Goal: Transaction & Acquisition: Purchase product/service

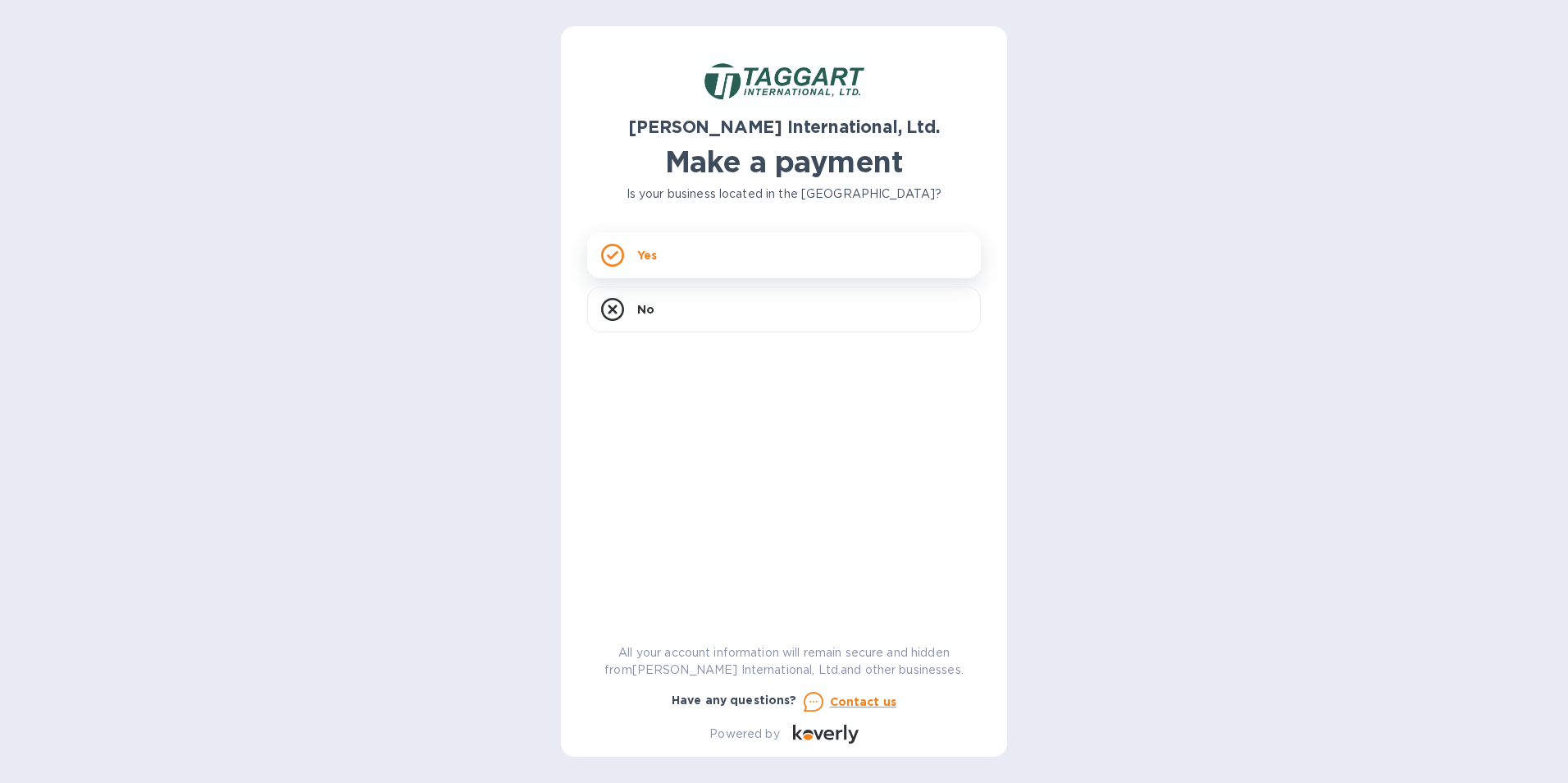
click at [663, 246] on div "Yes" at bounding box center [784, 256] width 394 height 46
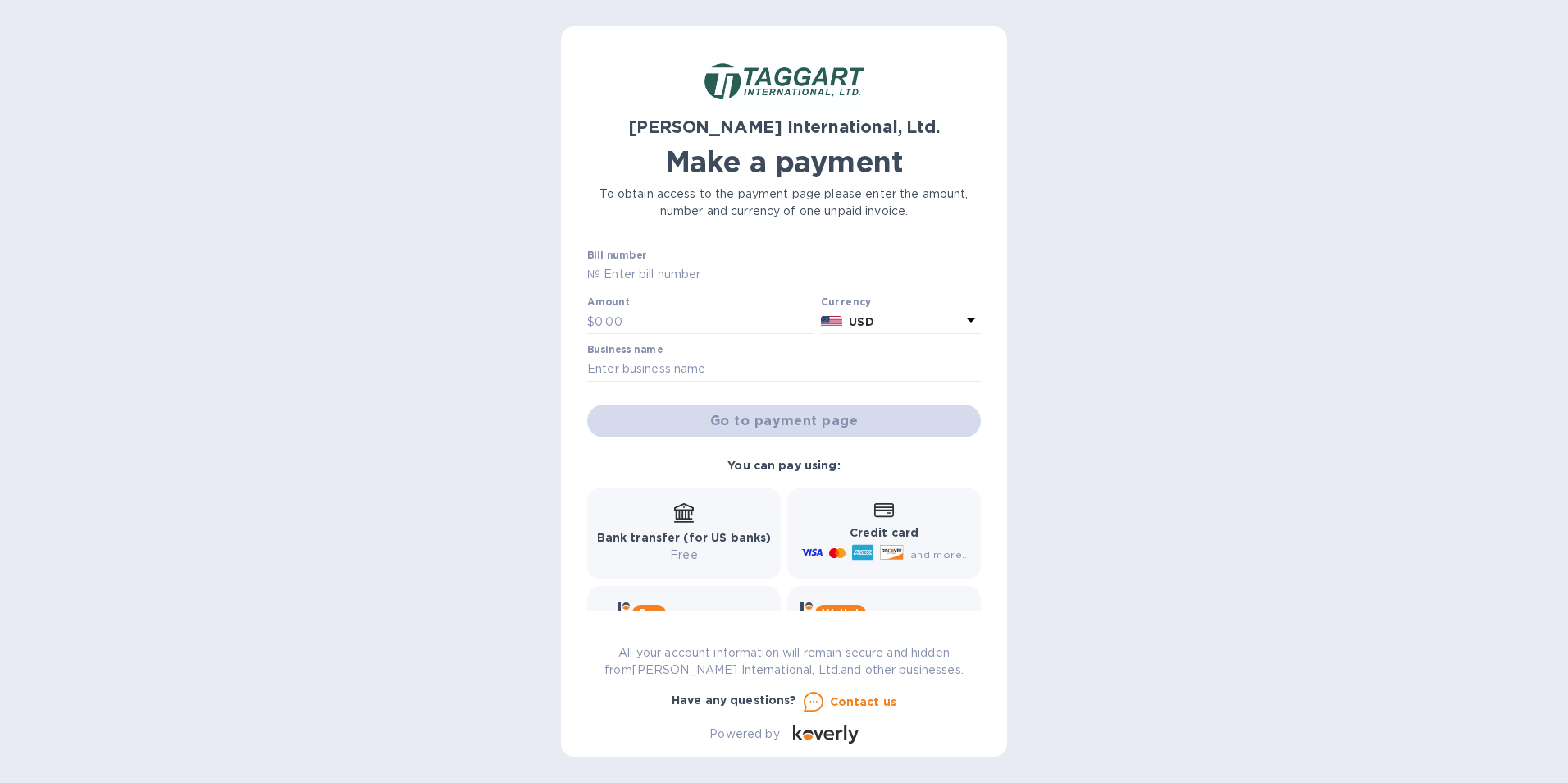
click at [683, 266] on input "text" at bounding box center [790, 274] width 381 height 25
paste input "MCI00083/TAG"
type input "MCI00083/TAG"
click at [634, 319] on input "text" at bounding box center [704, 322] width 220 height 25
type input "1,300"
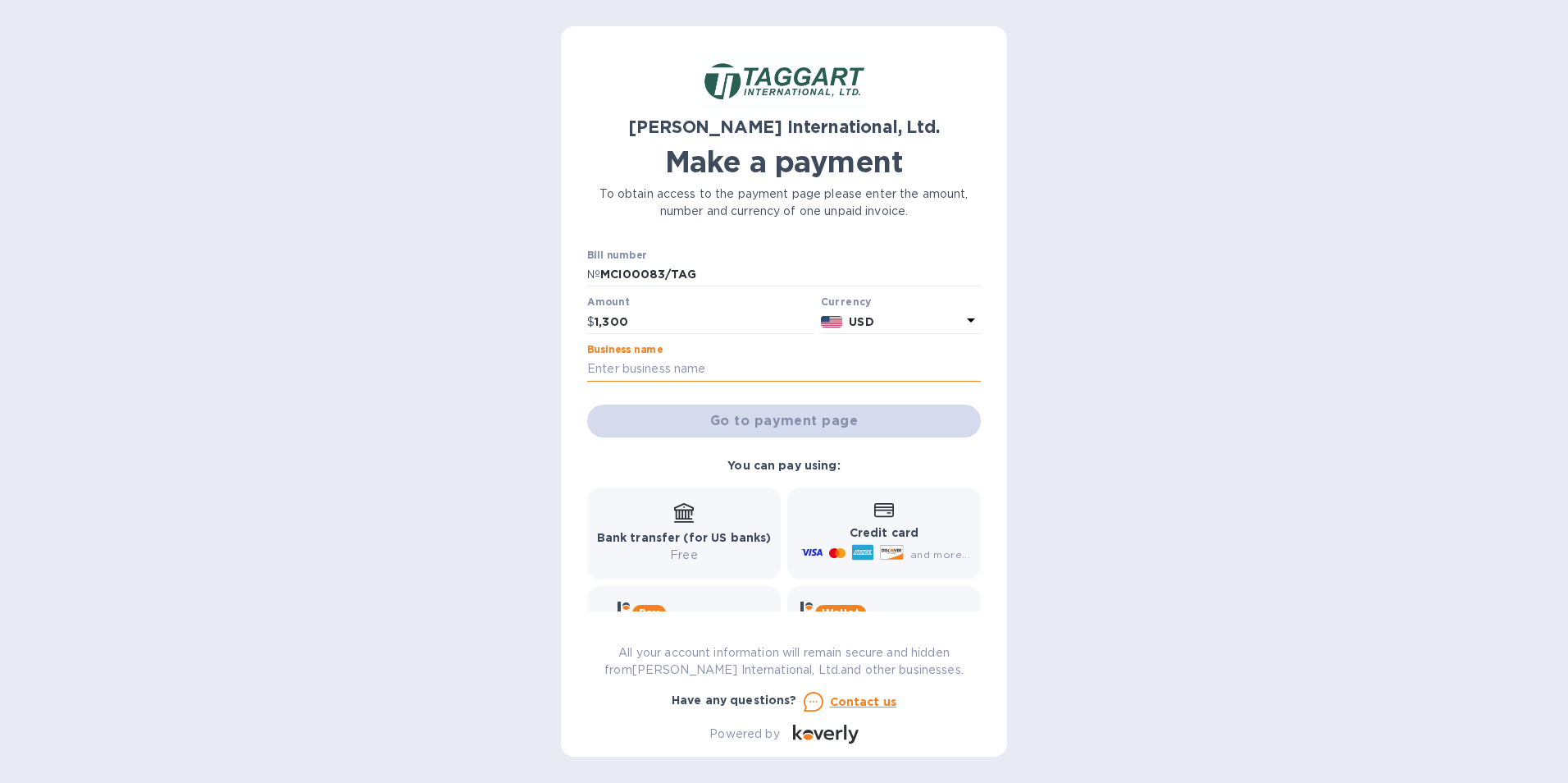
click at [684, 361] on input "text" at bounding box center [784, 369] width 394 height 25
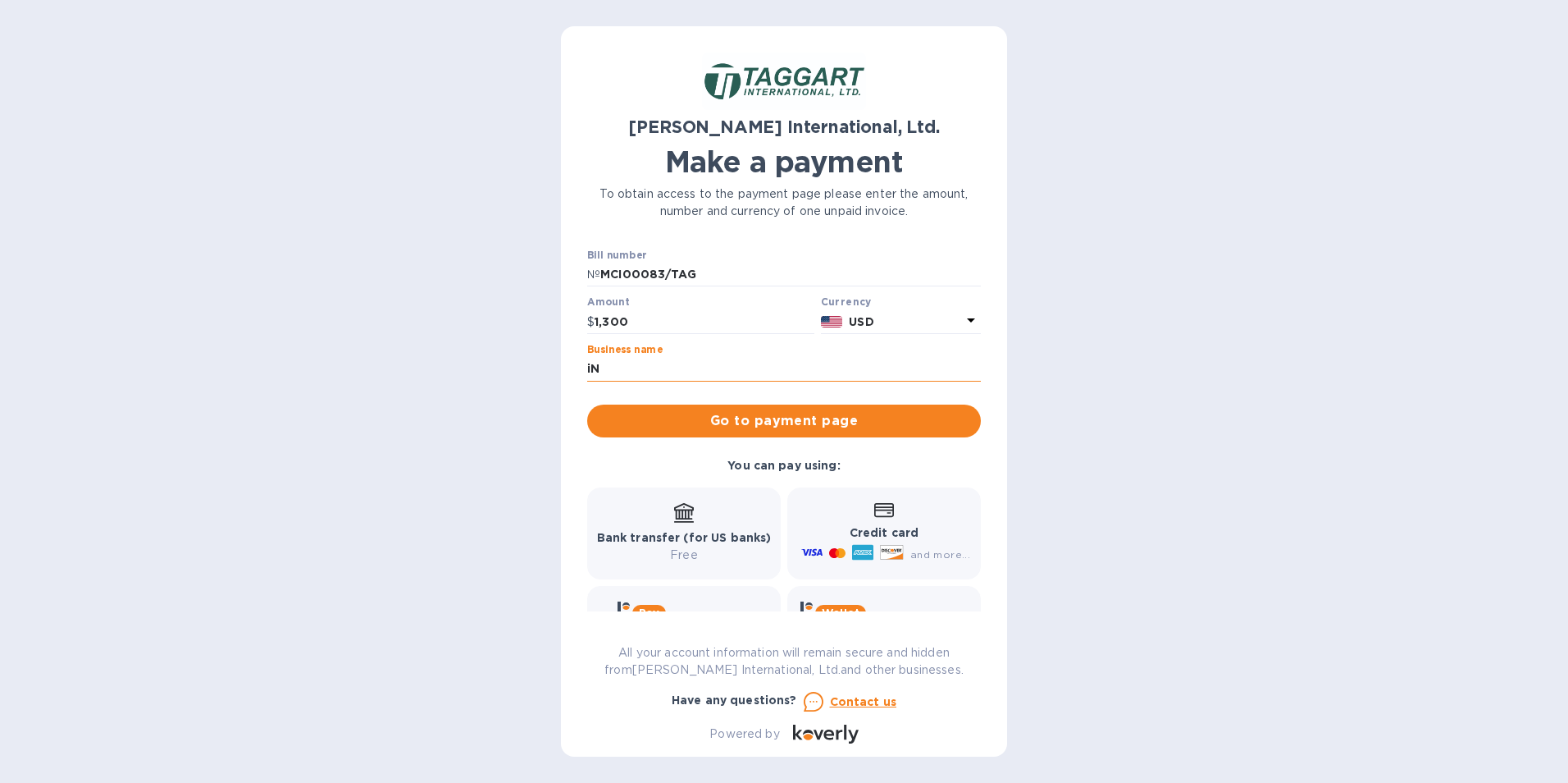
type input "i"
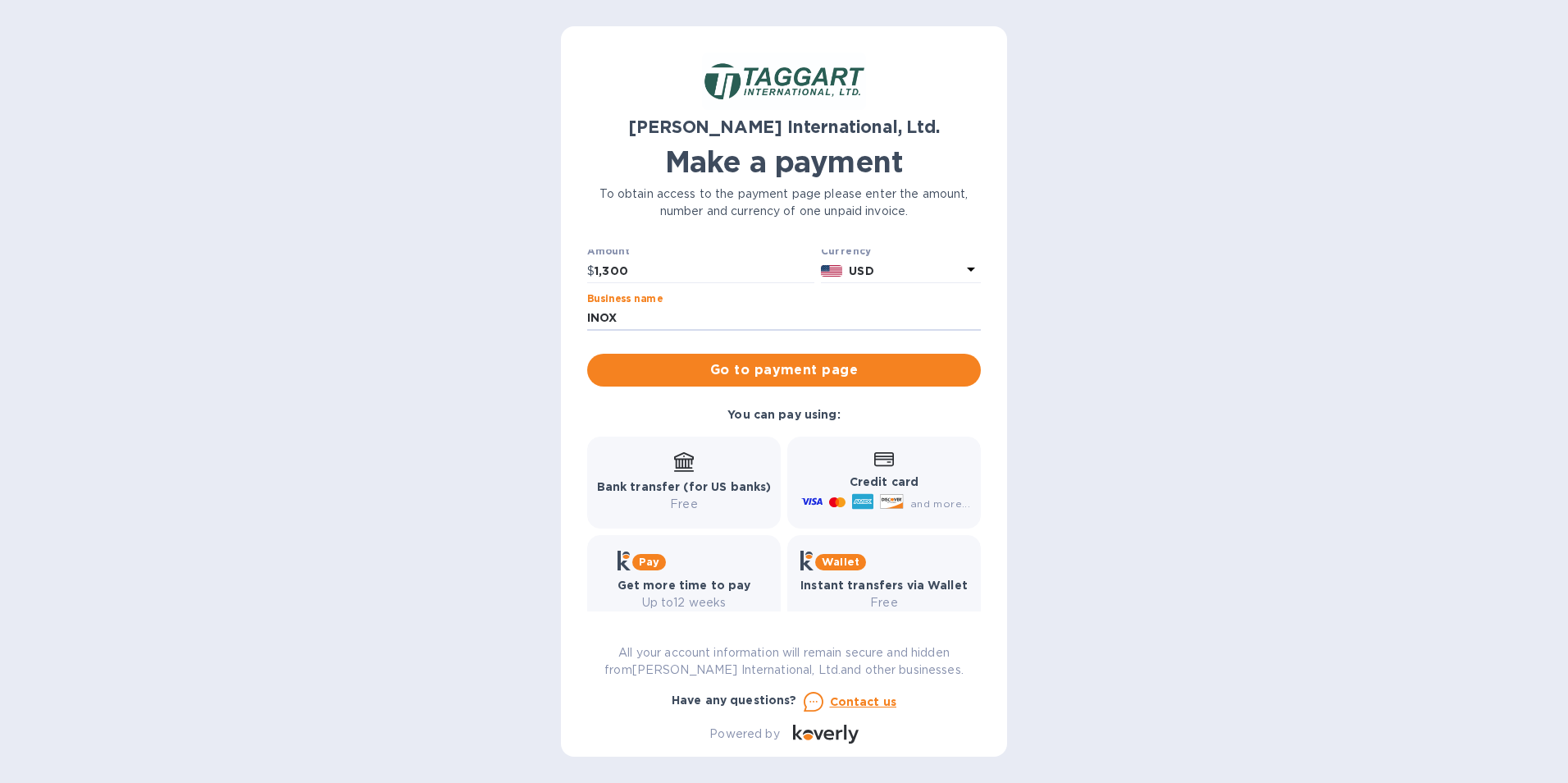
scroll to position [76, 0]
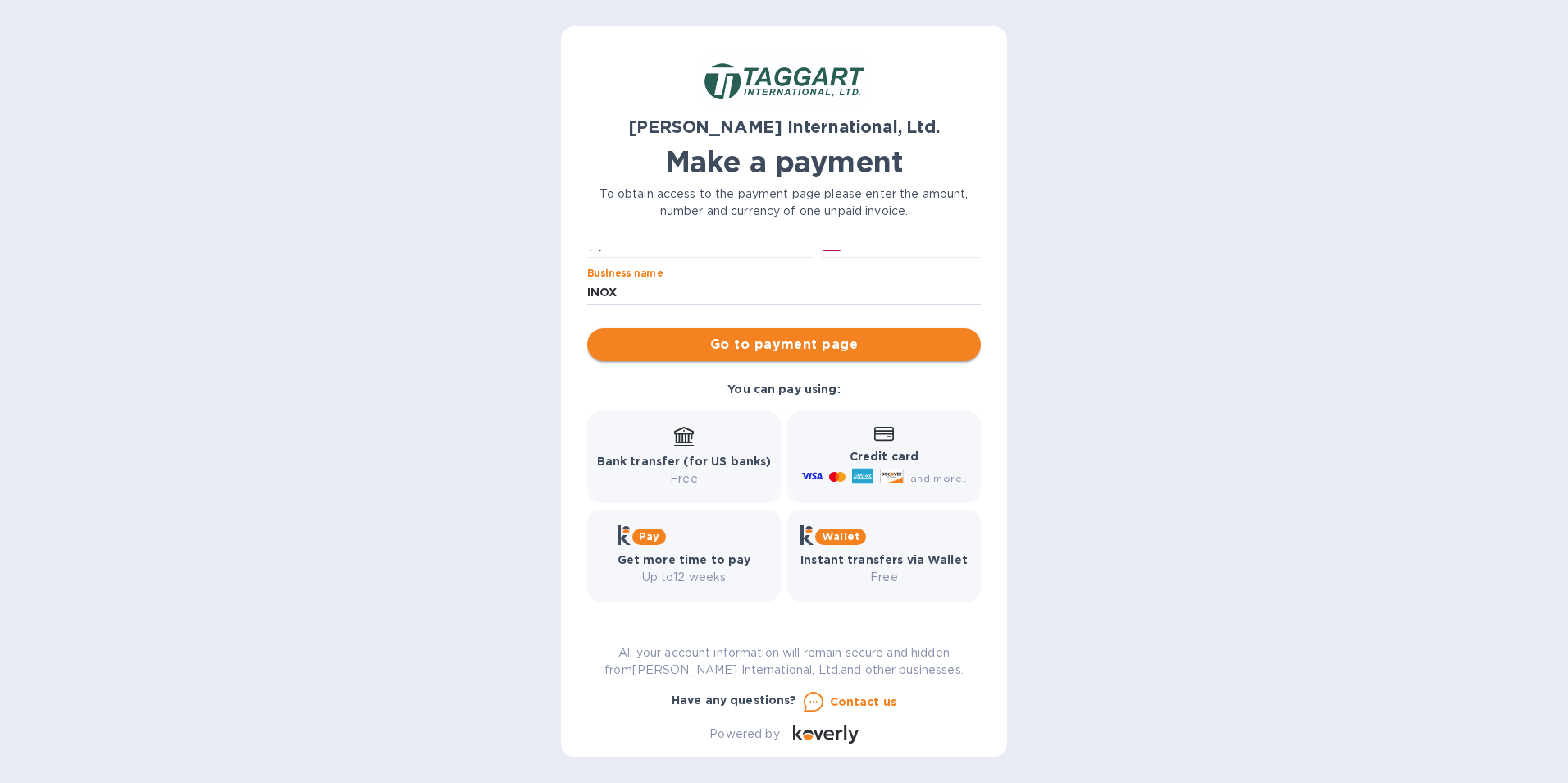
type input "INOX"
click at [874, 337] on span "Go to payment page" at bounding box center [784, 344] width 368 height 19
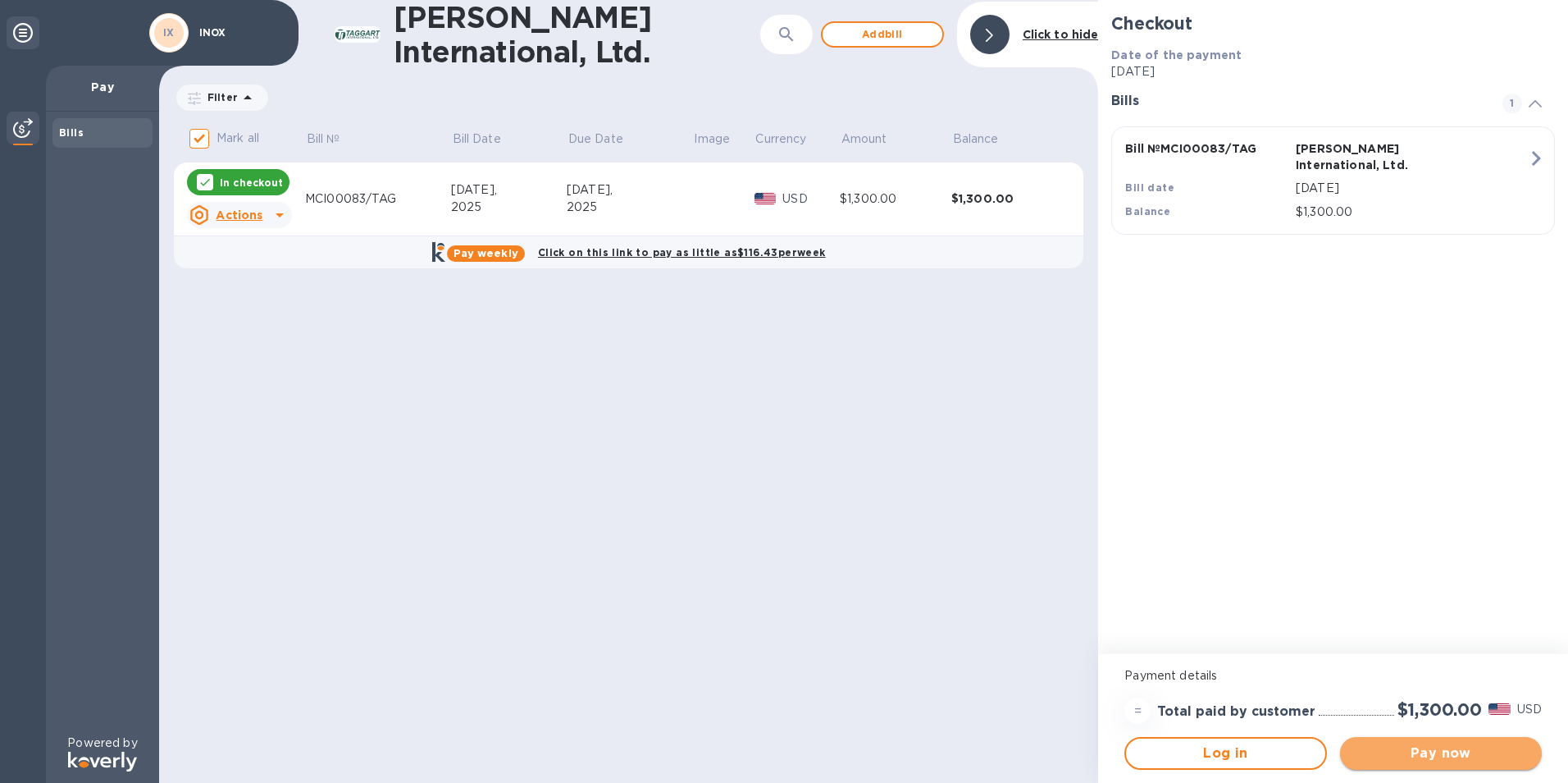
click at [1447, 759] on span "Pay now" at bounding box center [1440, 752] width 175 height 19
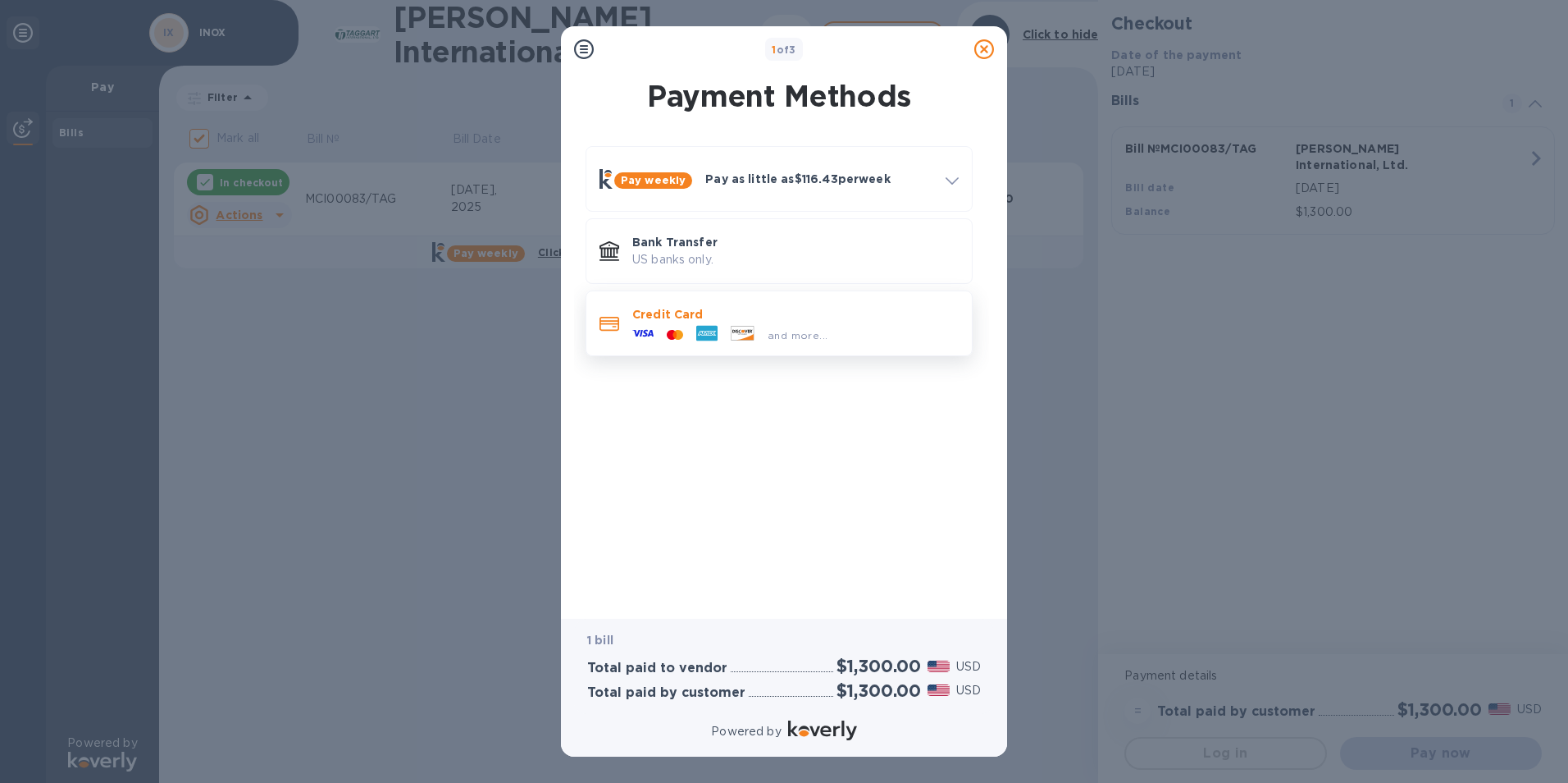
click at [831, 329] on div "and more..." at bounding box center [797, 335] width 73 height 18
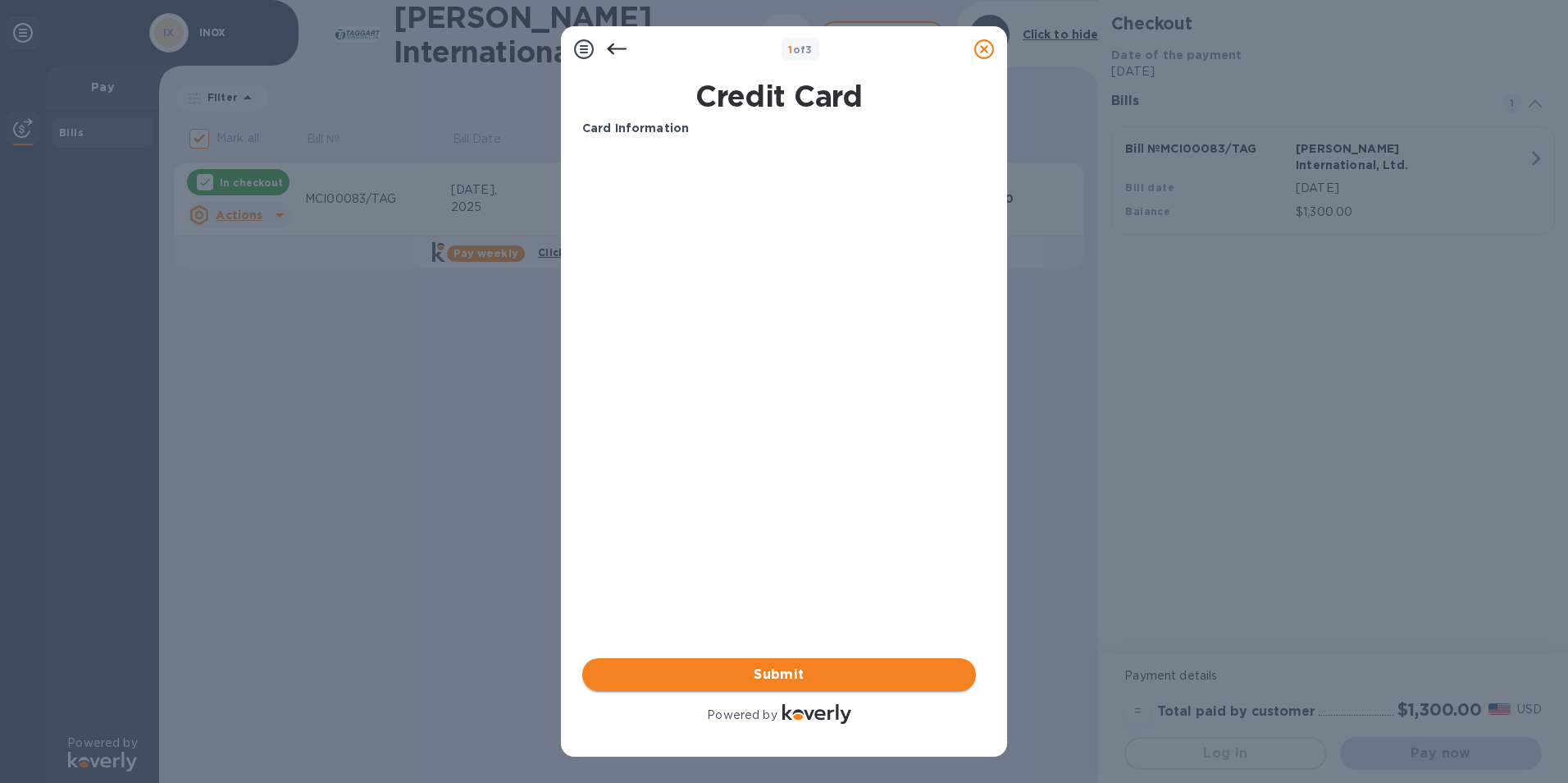
click at [774, 667] on span "Submit" at bounding box center [779, 674] width 368 height 19
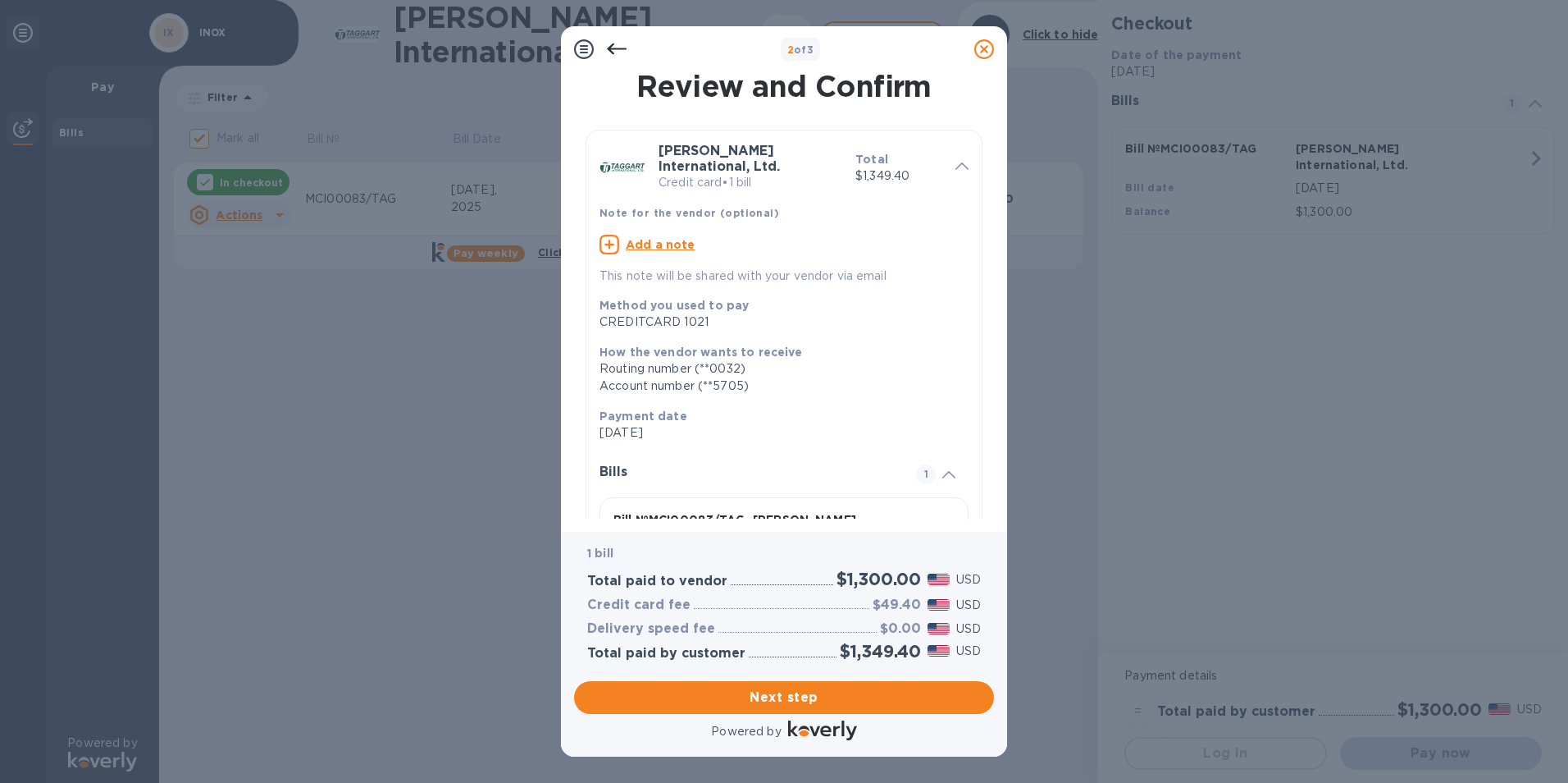
click at [655, 238] on u "Add a note" at bounding box center [660, 245] width 69 height 13
click at [696, 240] on textarea at bounding box center [771, 246] width 343 height 14
type textarea "i"
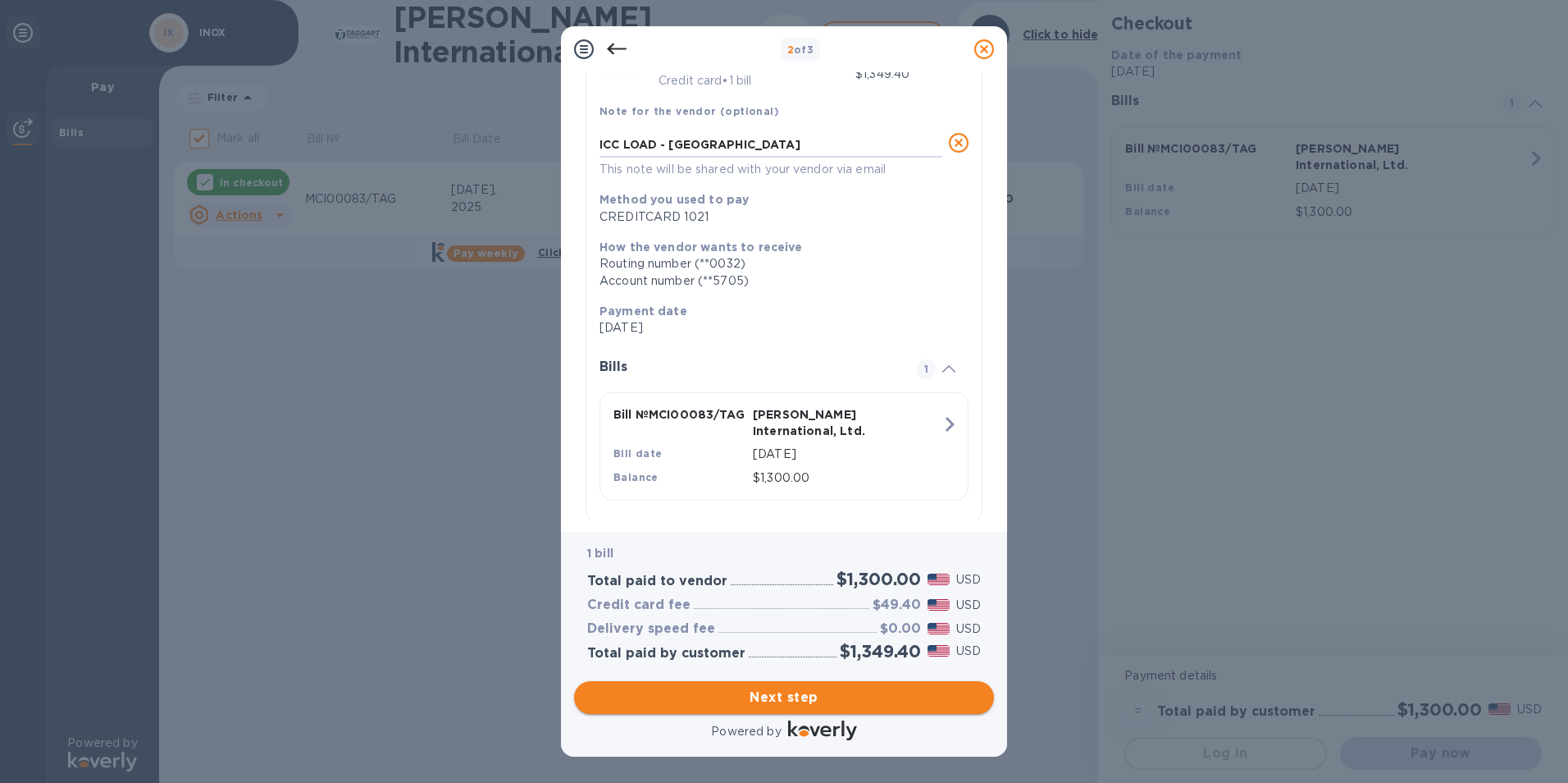
scroll to position [111, 0]
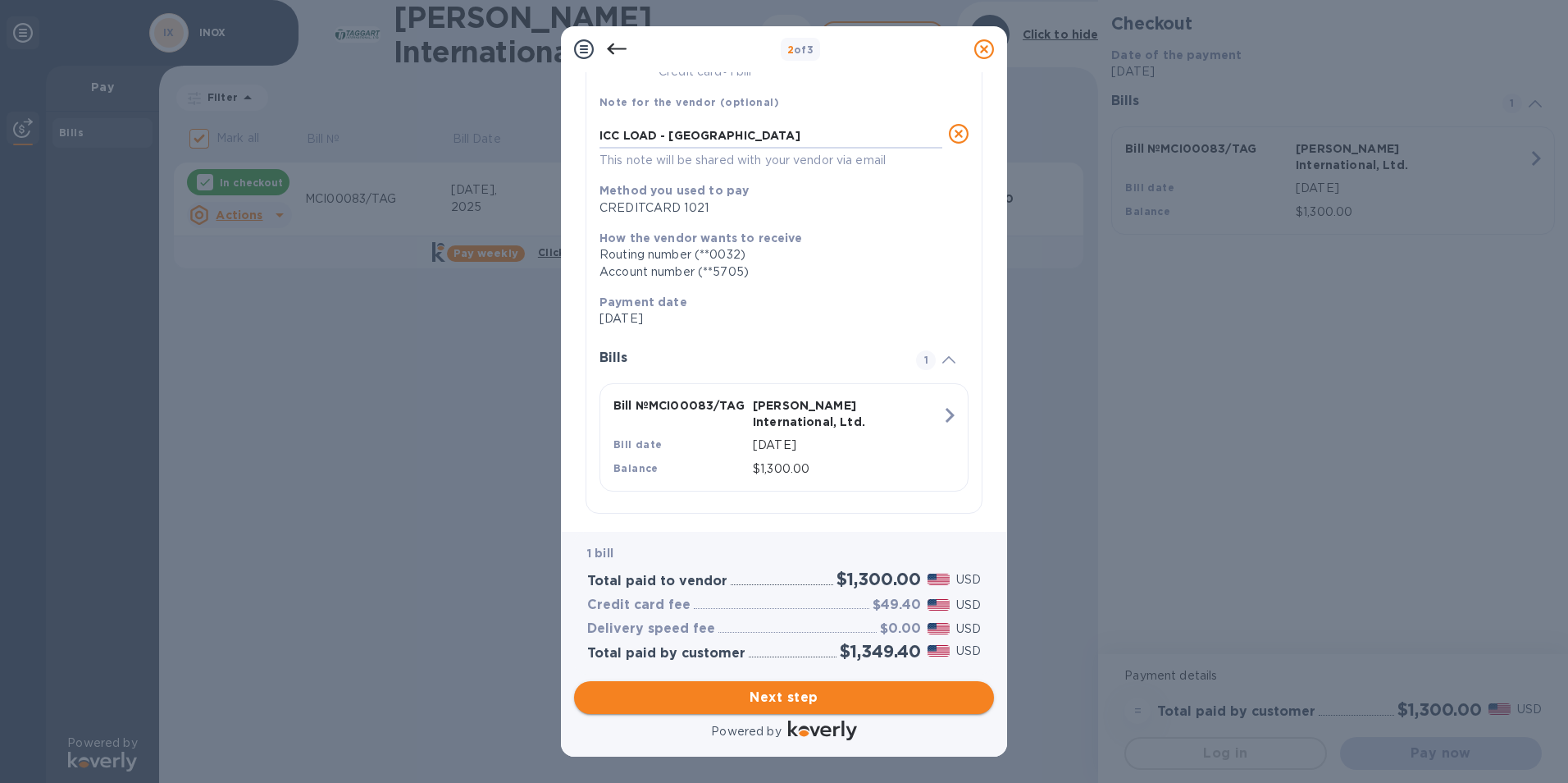
type textarea "ICC LOAD - [GEOGRAPHIC_DATA]"
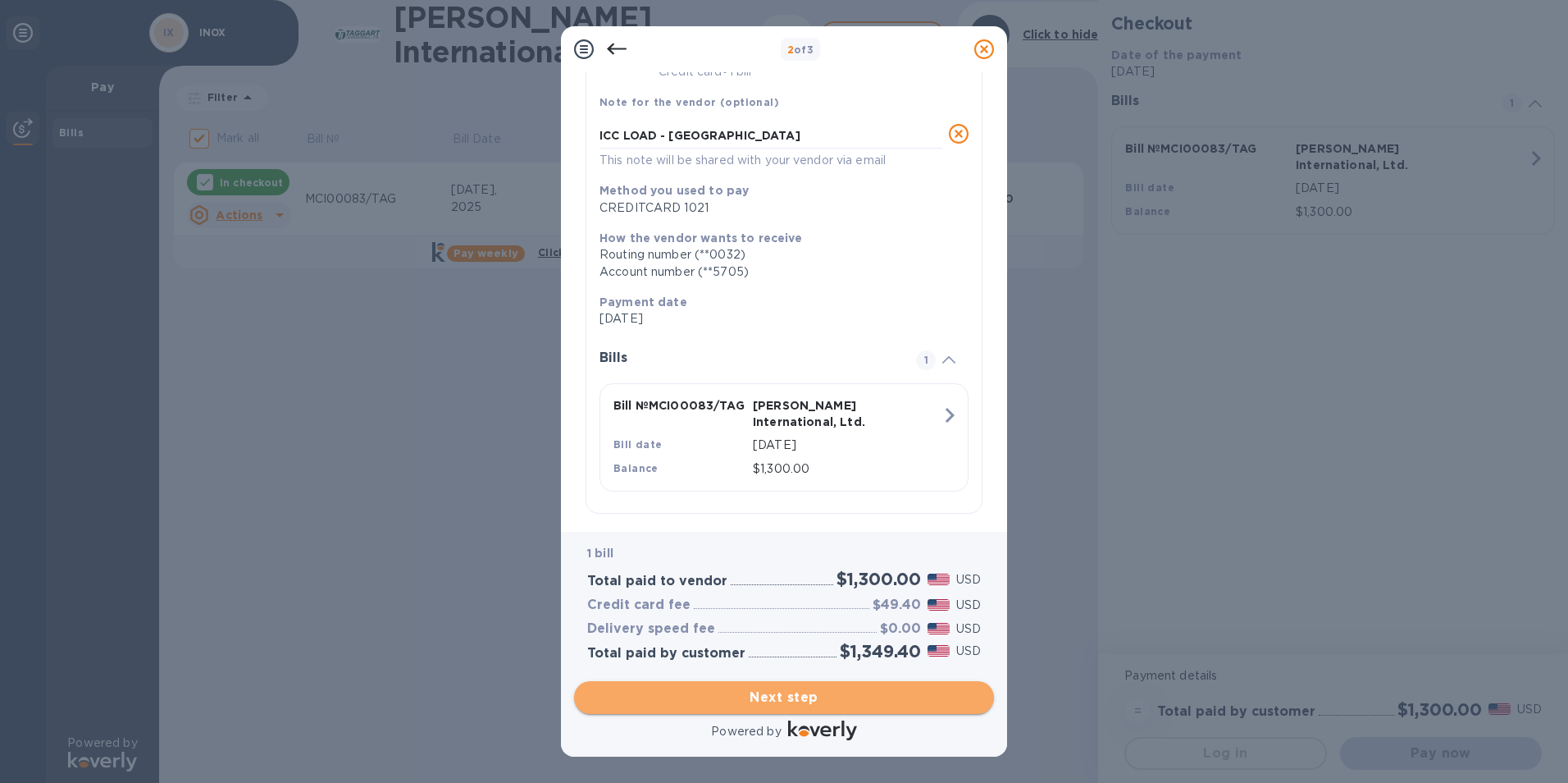
click at [804, 695] on span "Next step" at bounding box center [784, 697] width 394 height 19
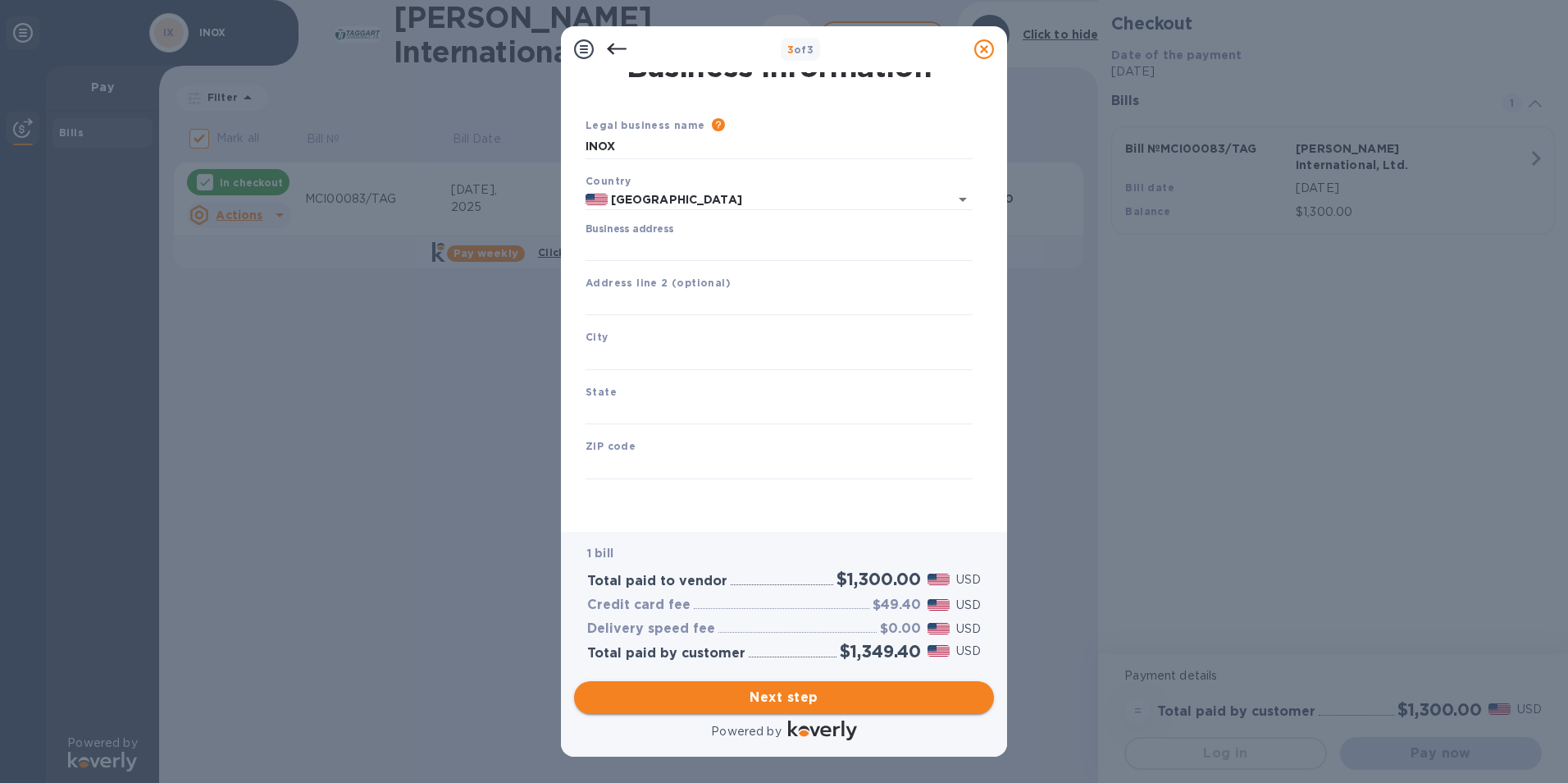
scroll to position [19, 0]
click at [693, 251] on input "Business address" at bounding box center [779, 248] width 387 height 25
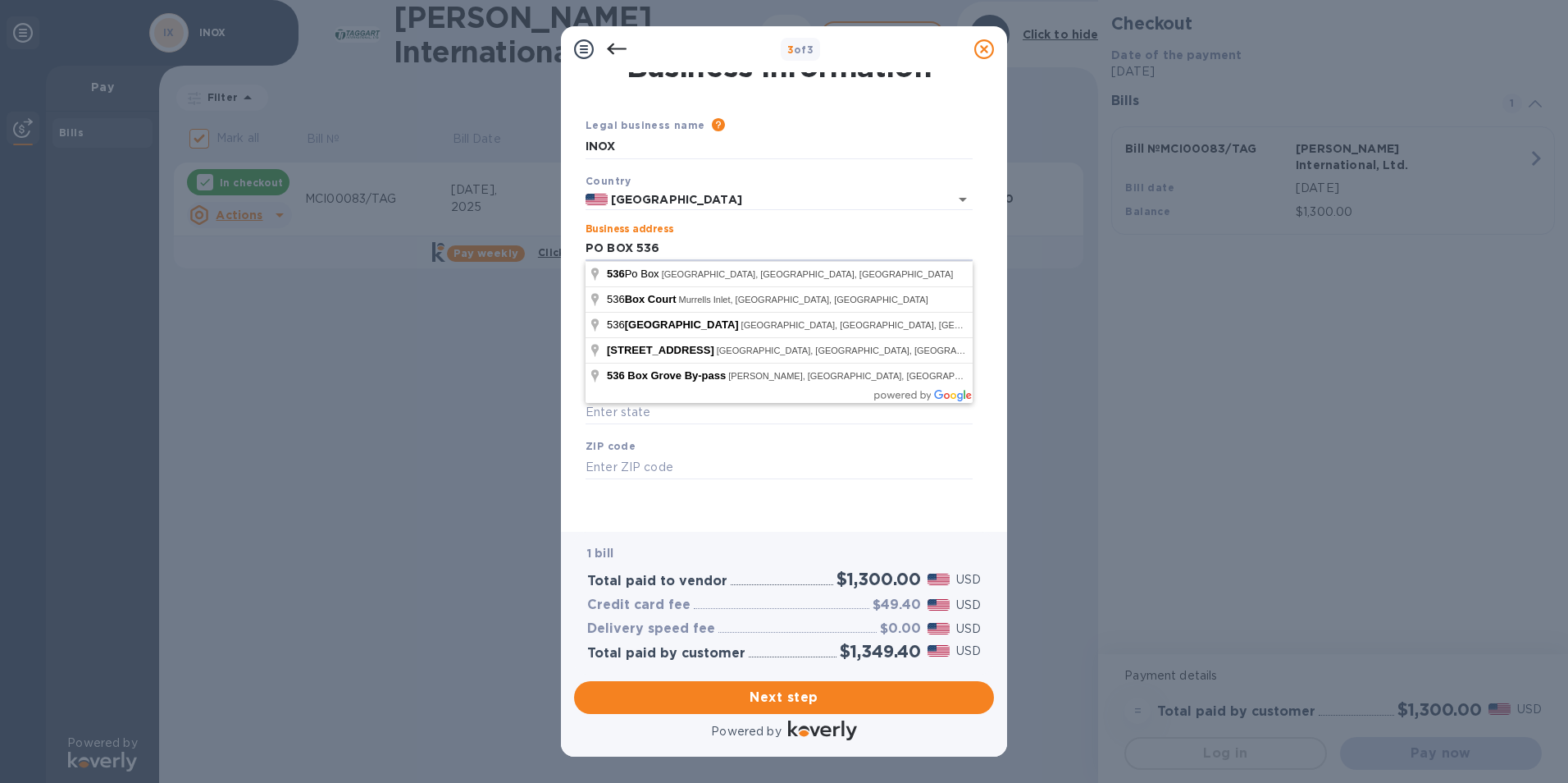
type input "PO BOX 536"
click at [609, 500] on div "Legal business name Please provide the legal name that appears on your SS-4 for…" at bounding box center [779, 318] width 400 height 402
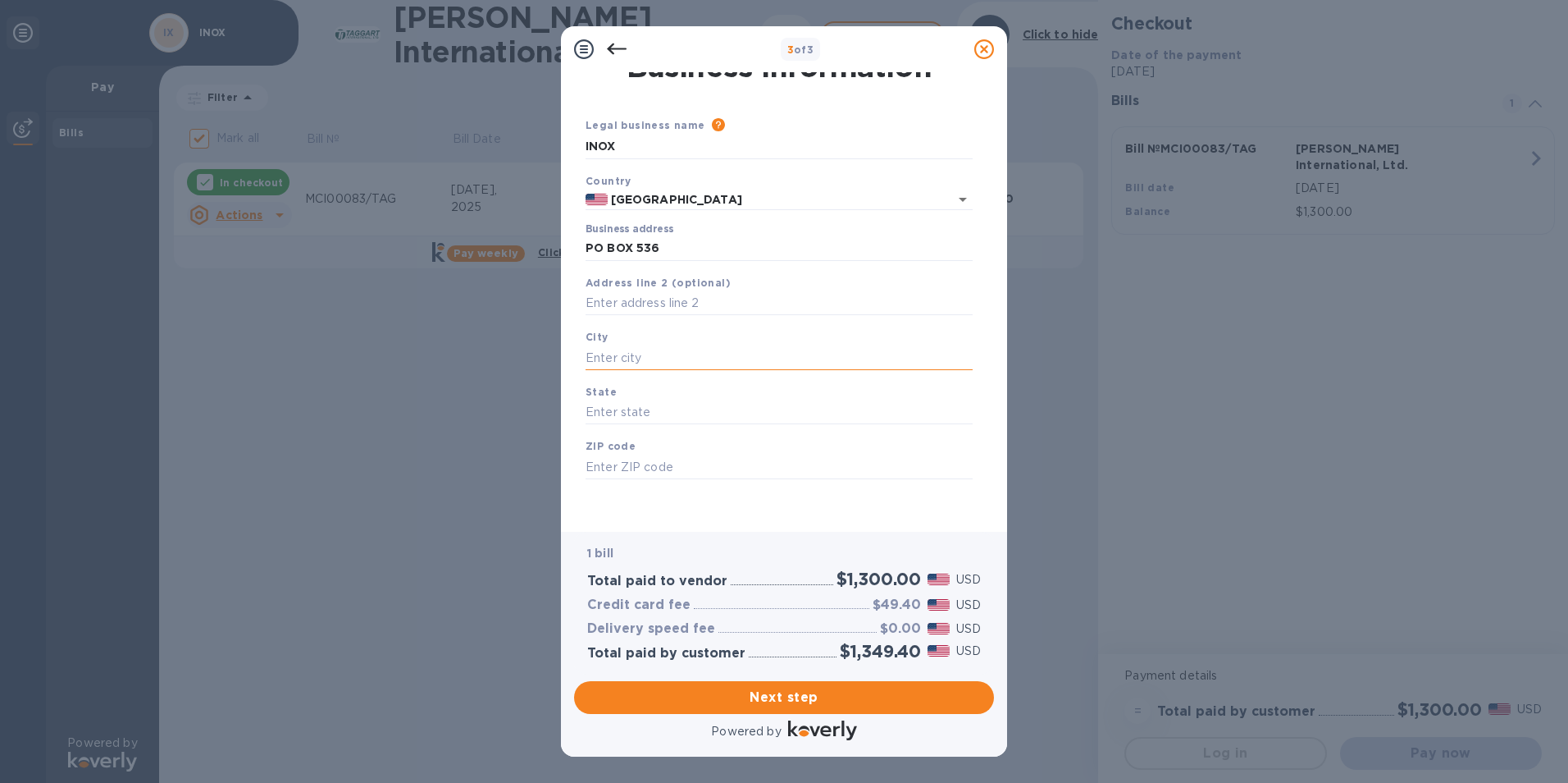
click at [636, 348] on input "text" at bounding box center [779, 358] width 387 height 25
type input "LITTLE RIVER"
click at [640, 414] on input "text" at bounding box center [779, 412] width 387 height 25
type input "SC"
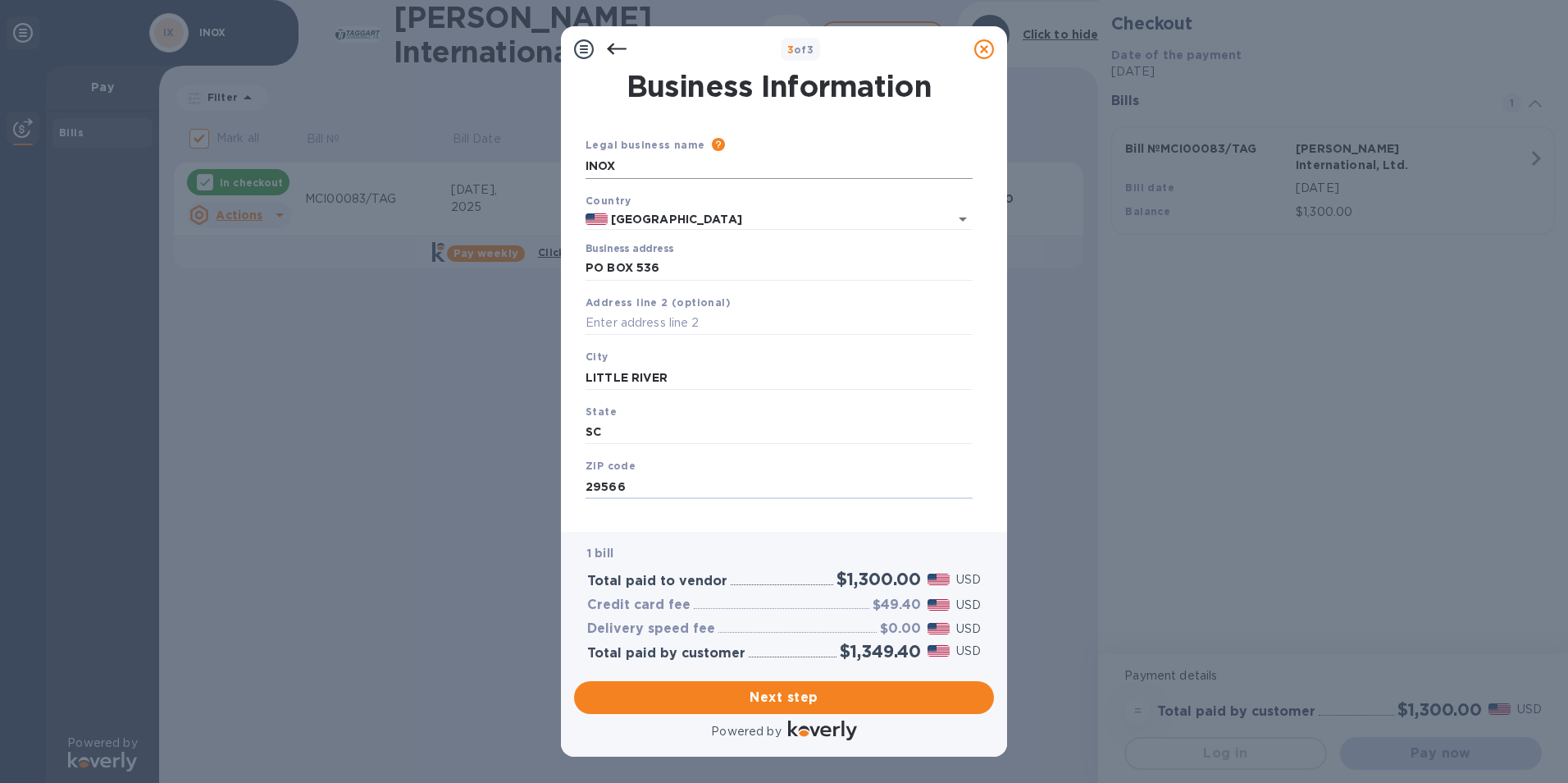
type input "29566"
click at [658, 171] on input "INOX" at bounding box center [779, 166] width 387 height 25
type input "INOX STEEL CORP"
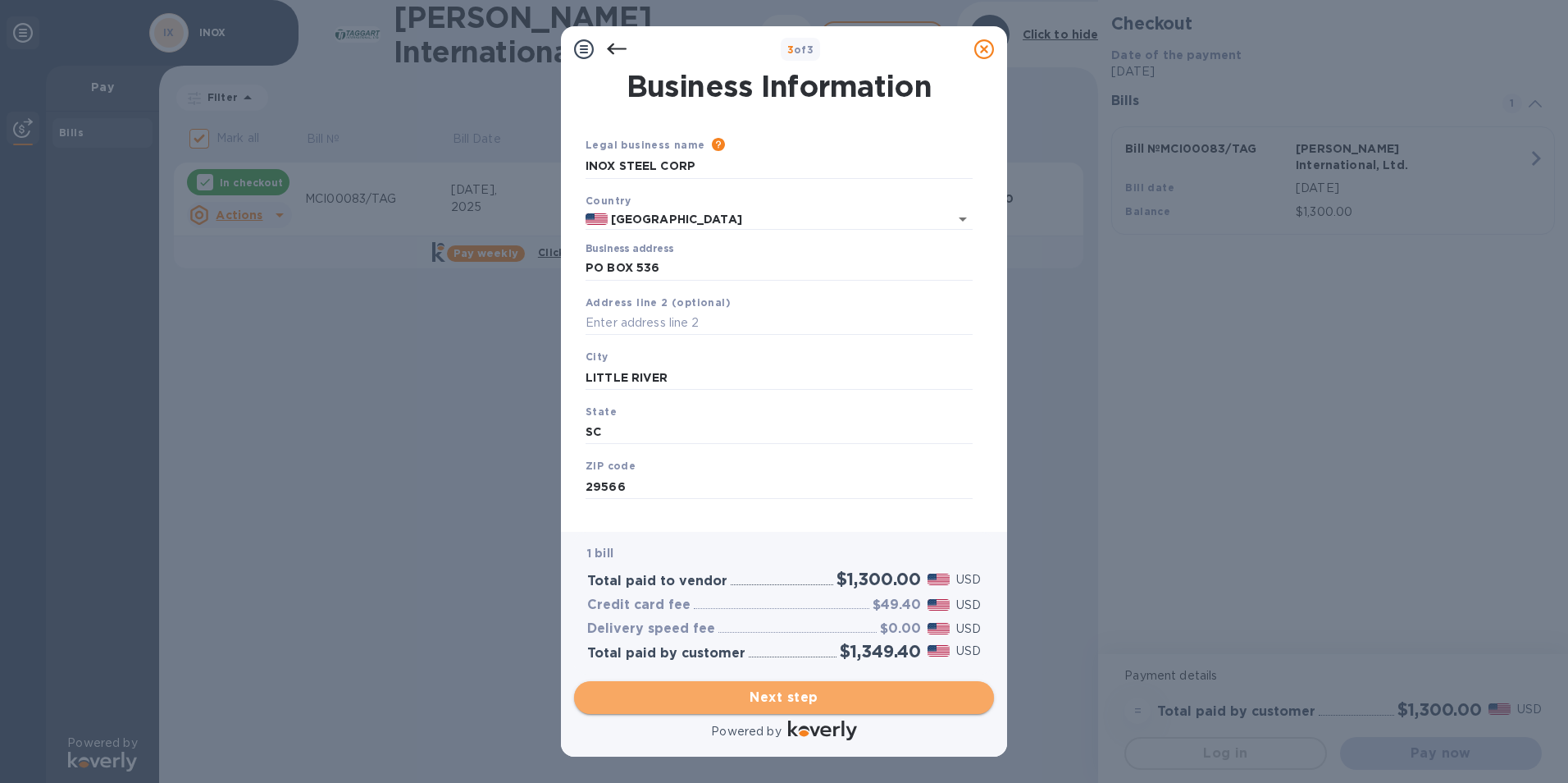
click at [870, 699] on span "Next step" at bounding box center [784, 697] width 394 height 19
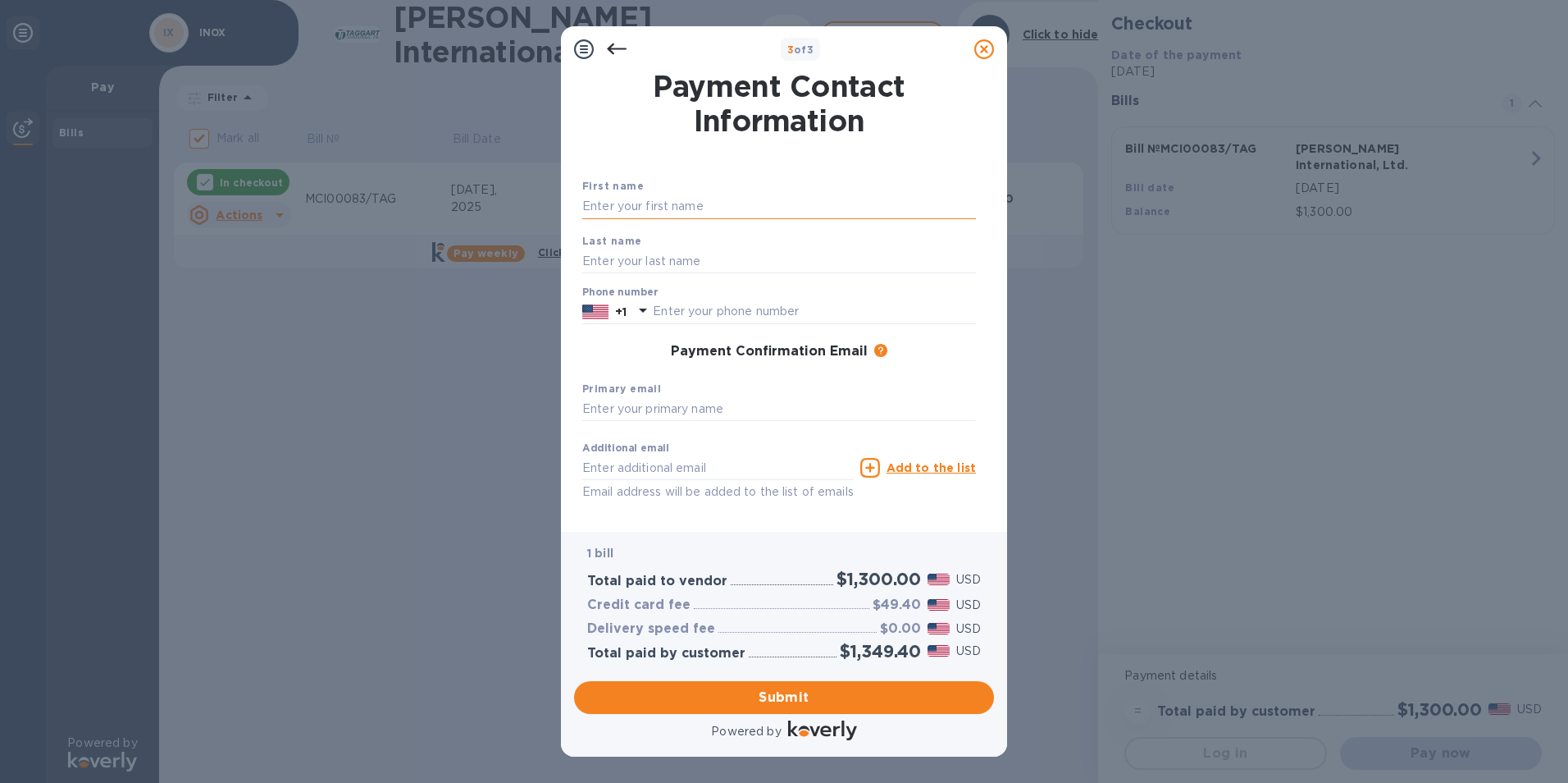
click at [691, 209] on input "text" at bounding box center [779, 207] width 394 height 25
type input "[PERSON_NAME]"
click at [691, 209] on input "[PERSON_NAME]" at bounding box center [779, 207] width 394 height 25
click at [877, 137] on h1 "Payment Contact Information" at bounding box center [779, 103] width 394 height 69
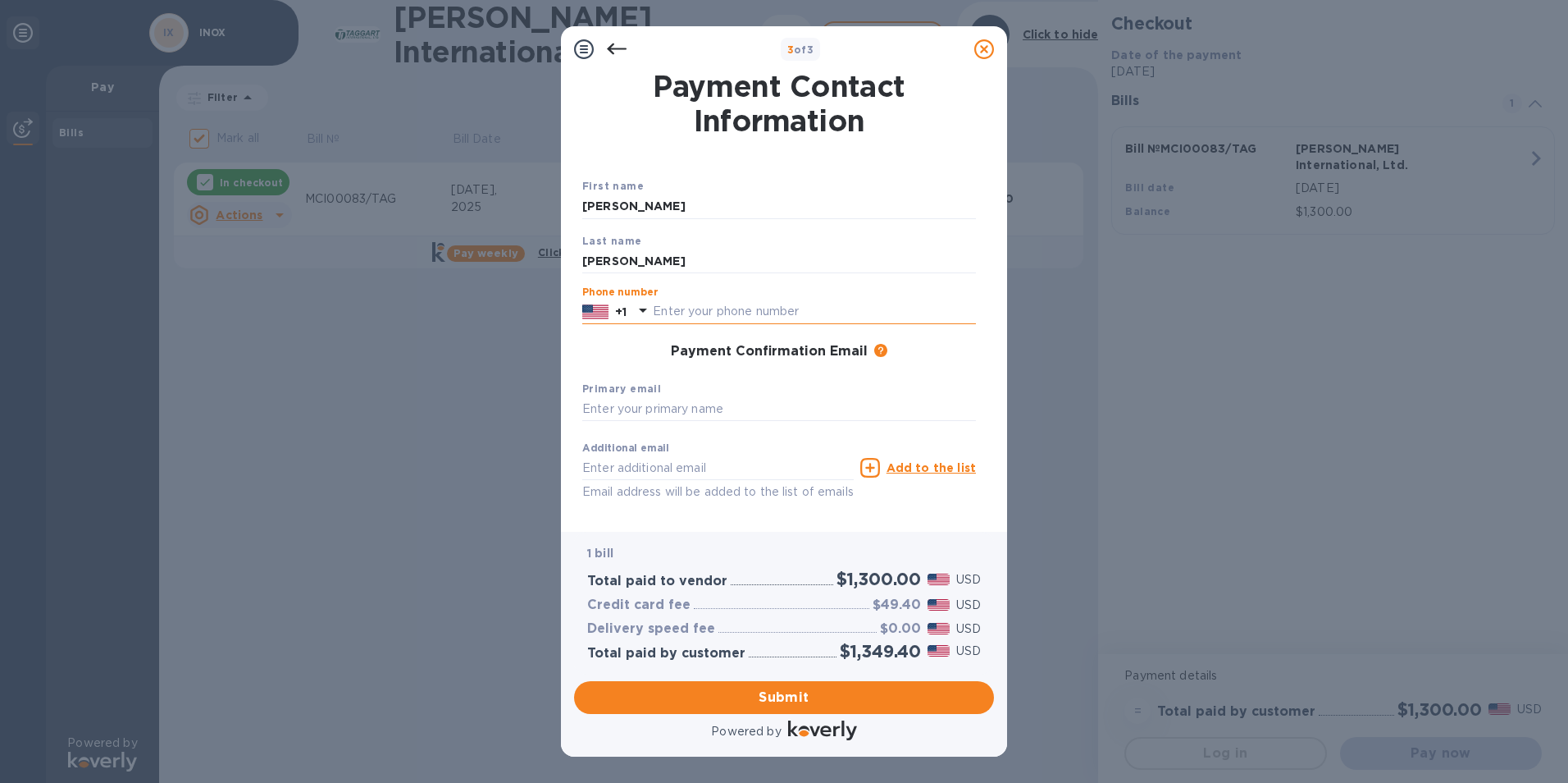
click at [723, 315] on input "text" at bounding box center [814, 311] width 323 height 25
type input "6106099911"
click at [623, 404] on input "text" at bounding box center [779, 410] width 394 height 25
type input "M"
type input "[EMAIL_ADDRESS][DOMAIN_NAME]"
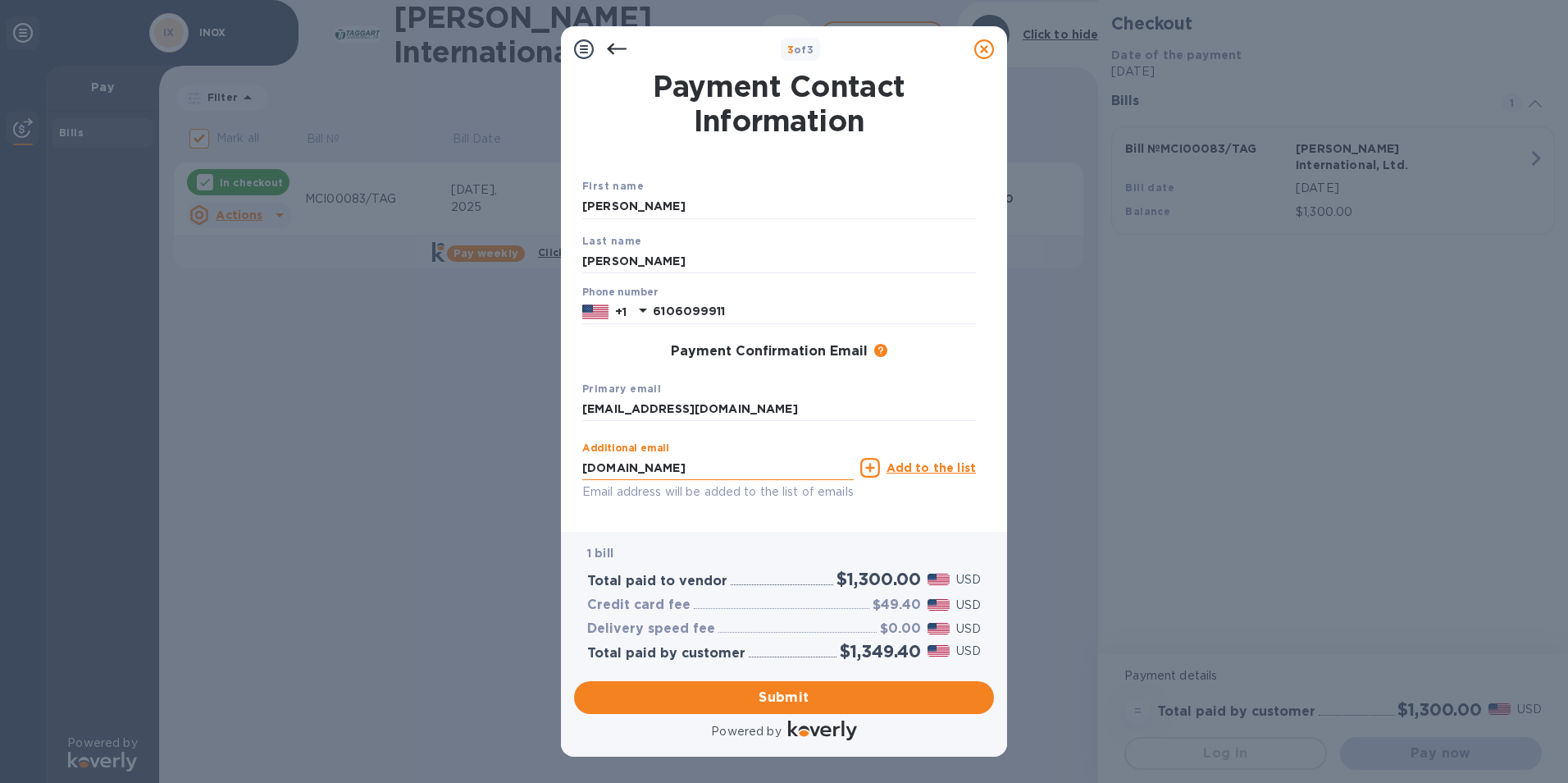
type input "[EMAIL_ADDRESS][DOMAIN_NAME]"
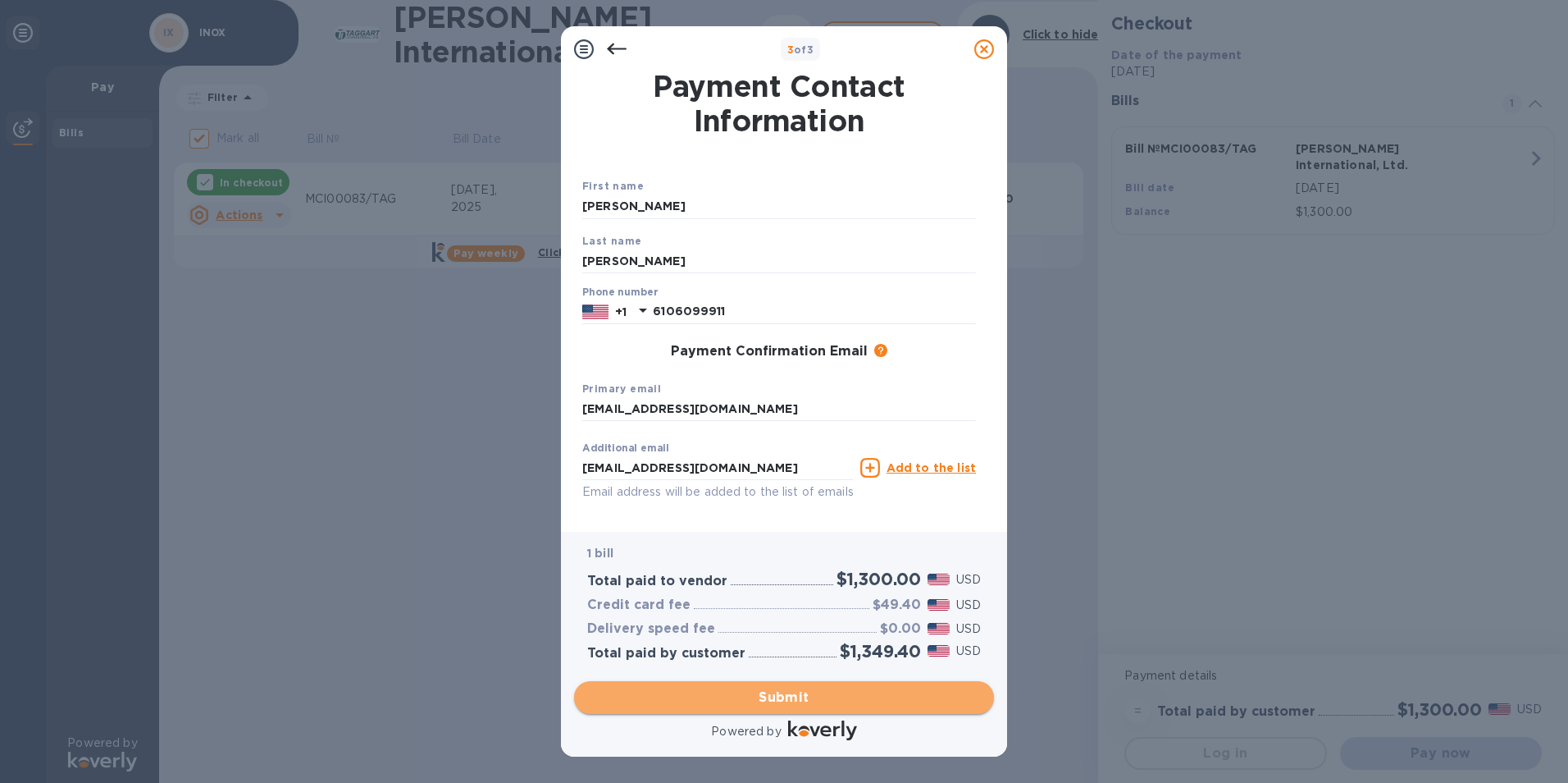
click at [838, 692] on span "Submit" at bounding box center [784, 697] width 394 height 19
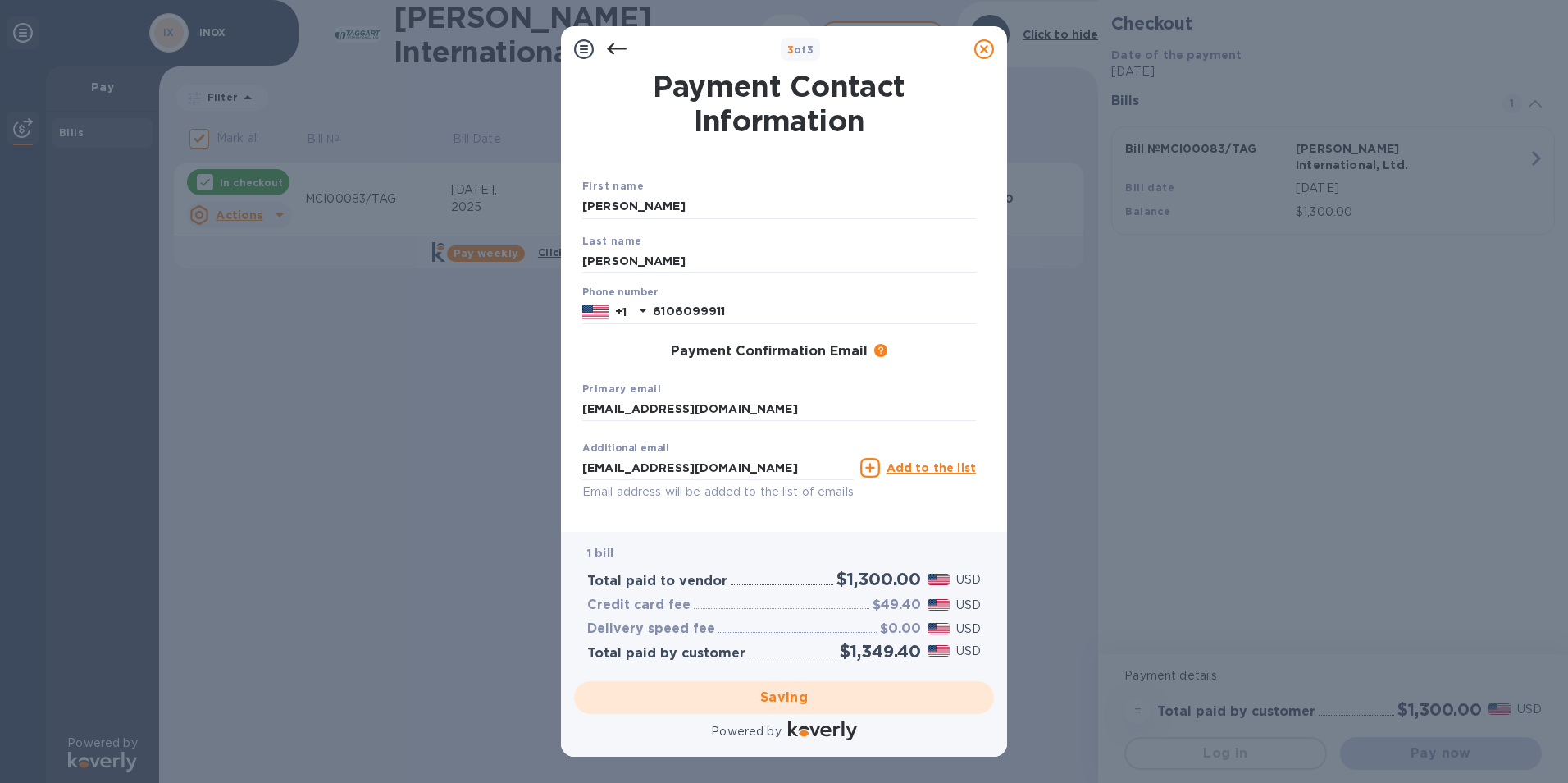
checkbox input "false"
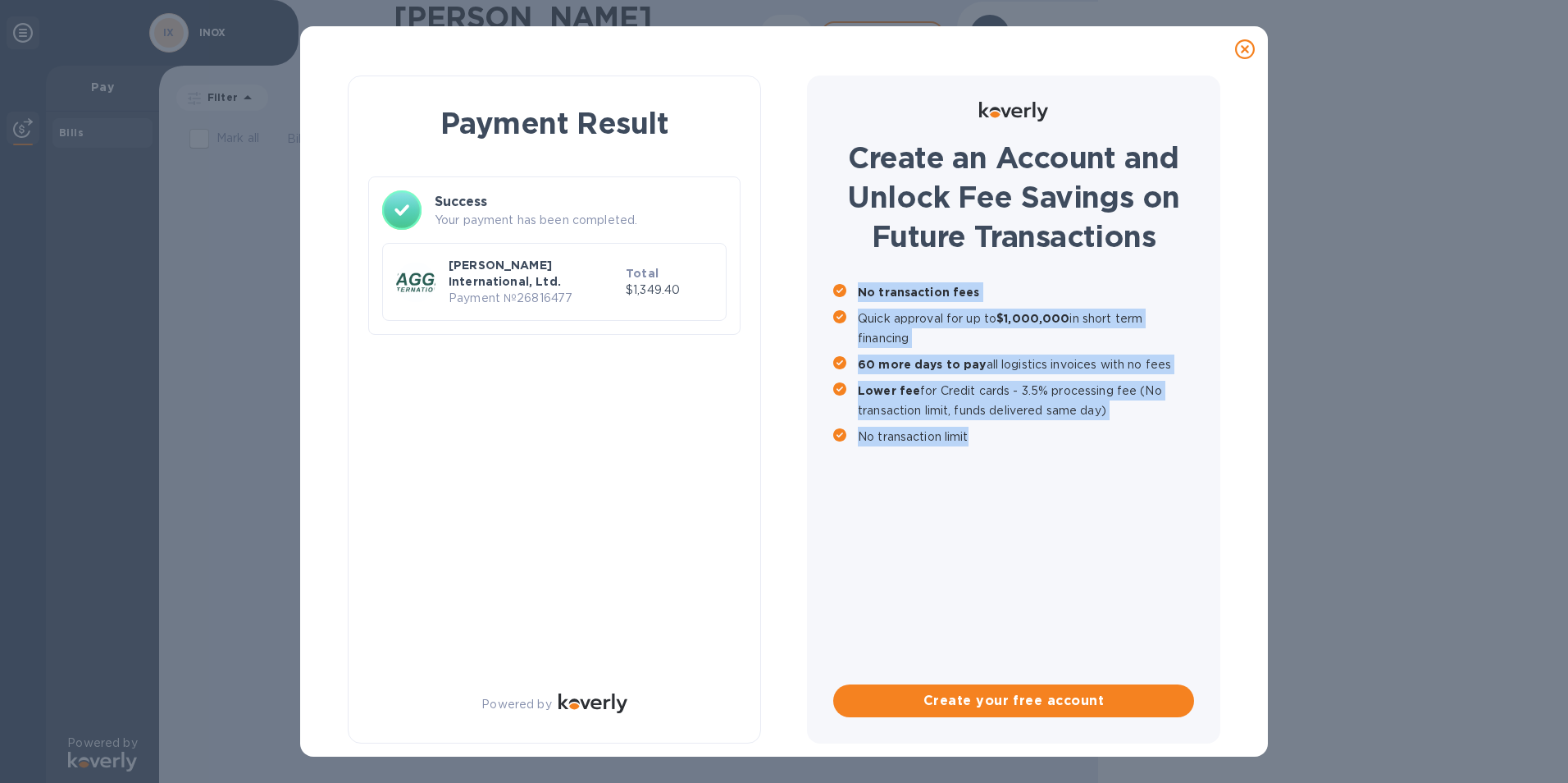
drag, startPoint x: 985, startPoint y: 431, endPoint x: 827, endPoint y: 290, distance: 211.8
click at [827, 290] on div "Create an Account and Unlock Fee Savings on Future Transactions No transaction …" at bounding box center [1013, 409] width 413 height 668
click at [977, 435] on p "No transaction limit" at bounding box center [1025, 436] width 336 height 19
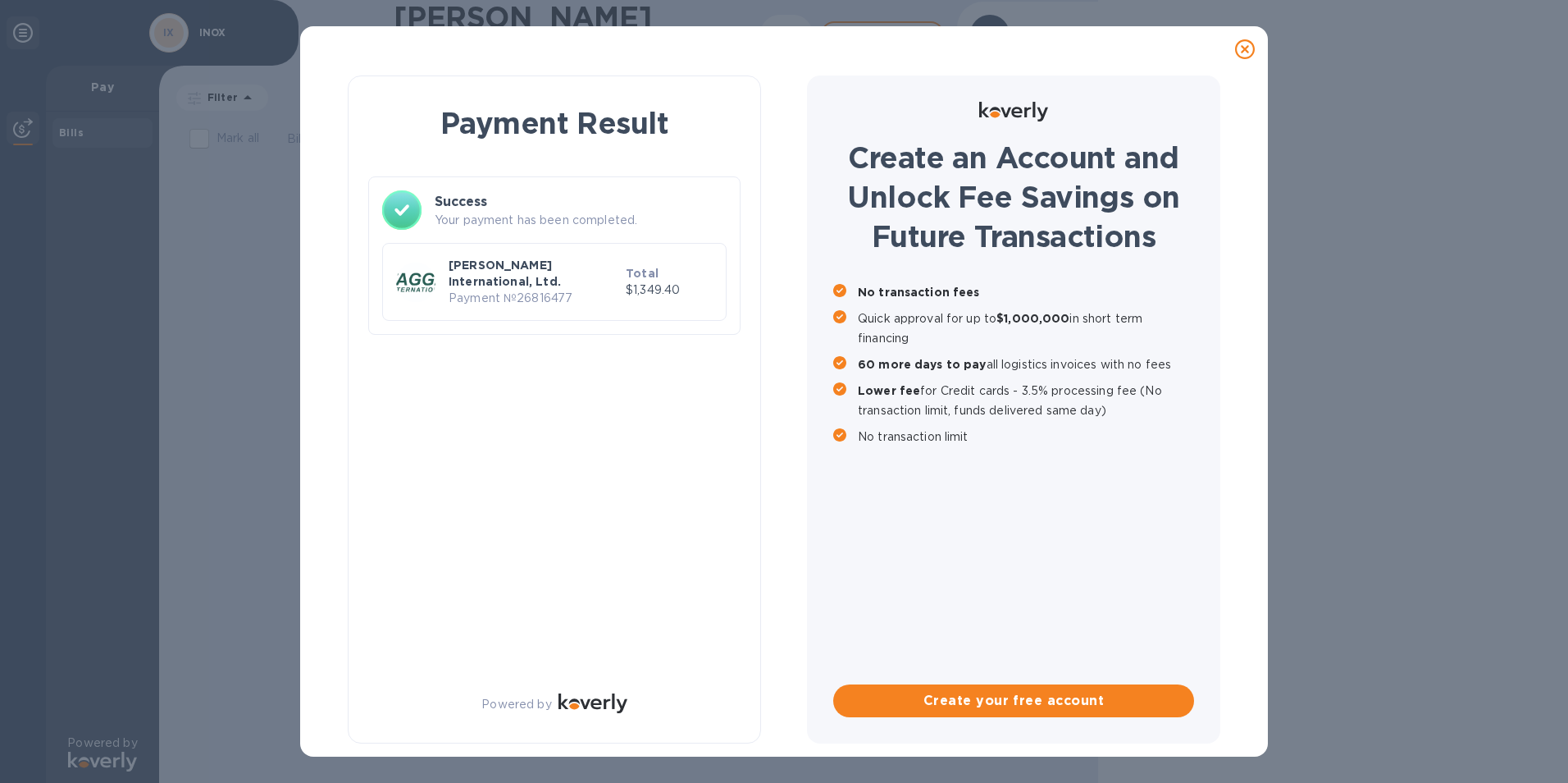
drag, startPoint x: 675, startPoint y: 210, endPoint x: 1267, endPoint y: 574, distance: 695.0
click at [1267, 574] on div "Payment Result Success Your payment has been completed. [PERSON_NAME] Internati…" at bounding box center [784, 414] width 968 height 684
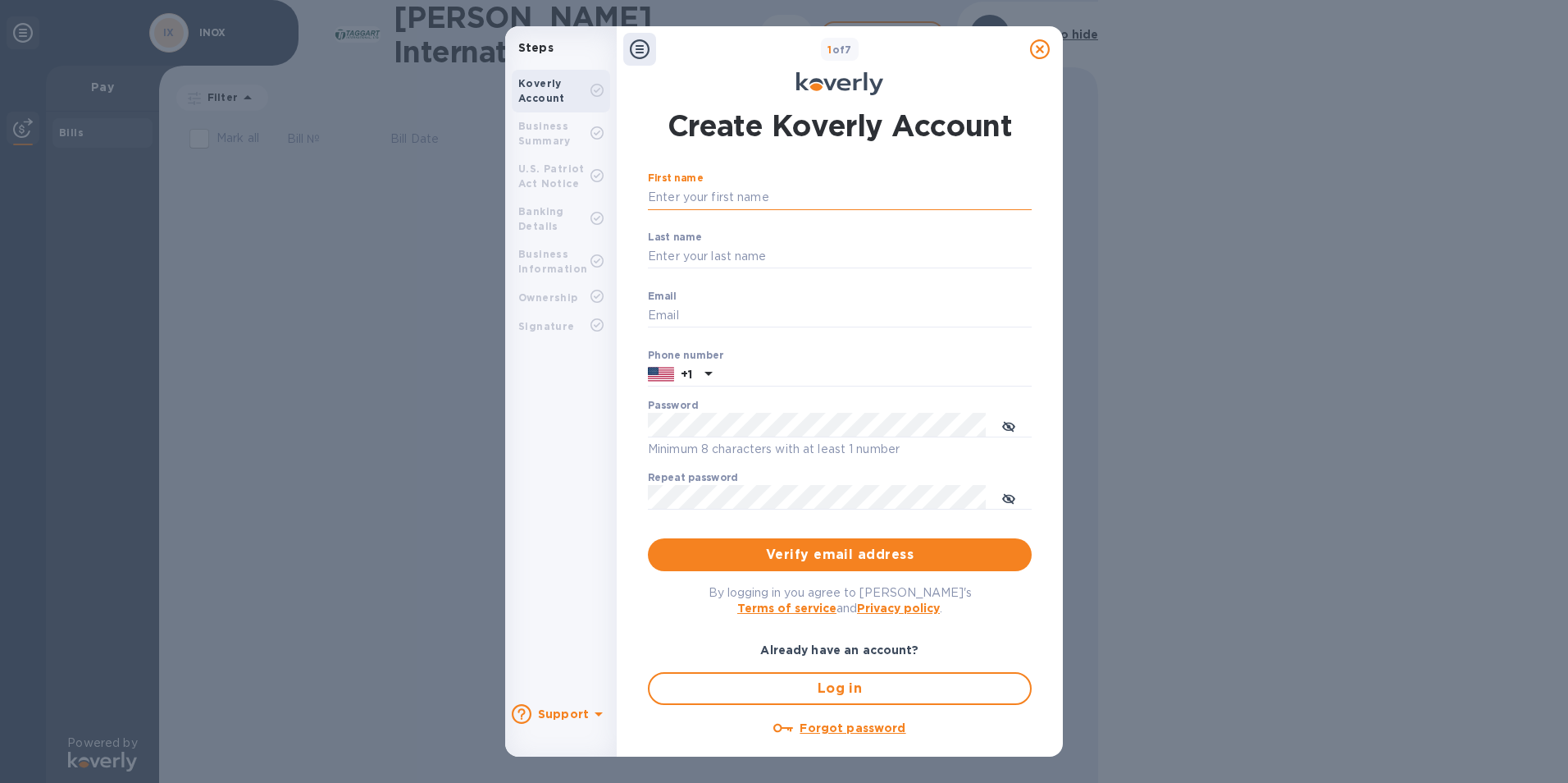
click at [813, 199] on input "First name" at bounding box center [840, 197] width 383 height 25
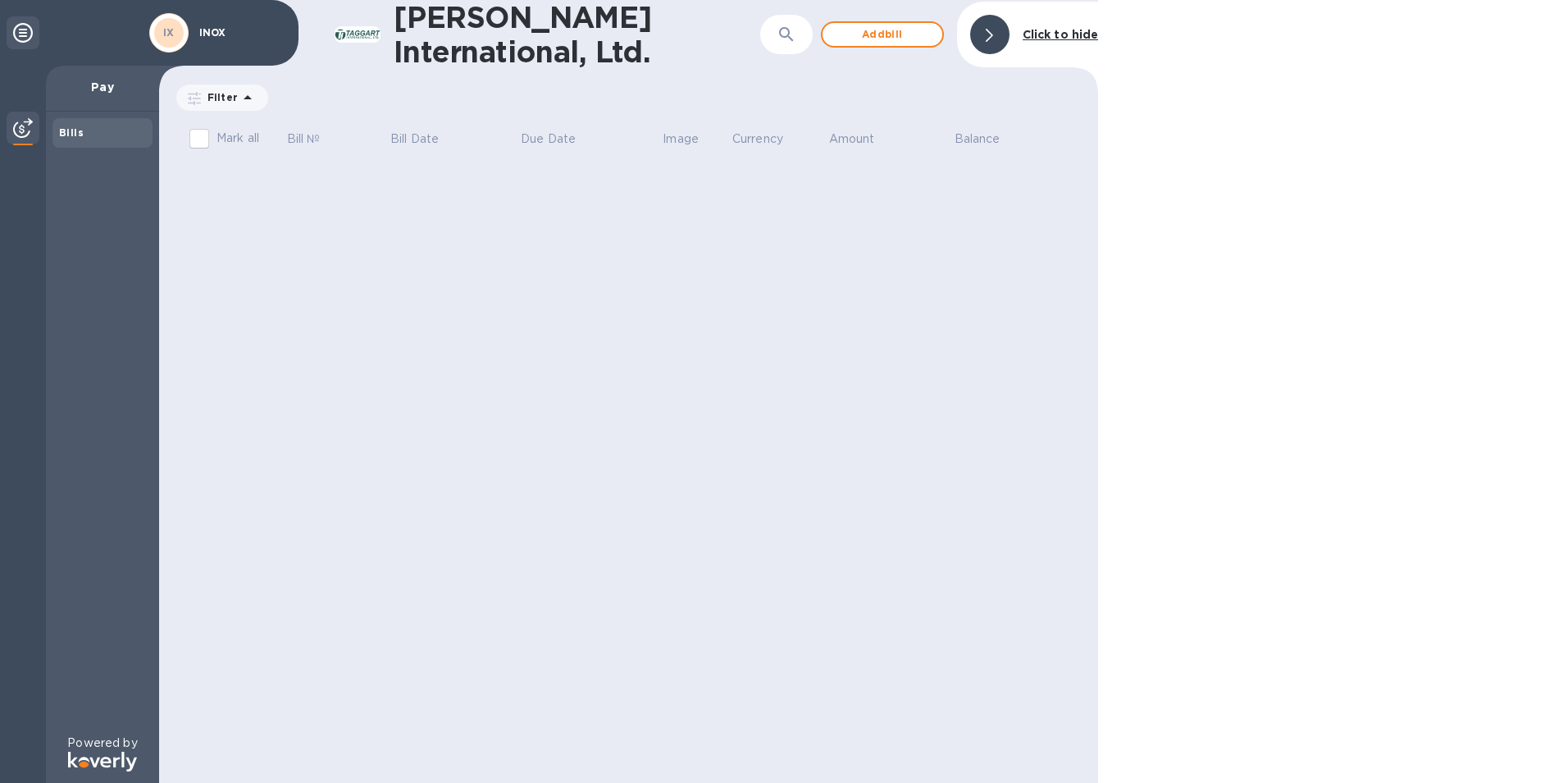
click at [34, 30] on div at bounding box center [22, 32] width 32 height 32
click at [25, 30] on icon at bounding box center [22, 32] width 19 height 19
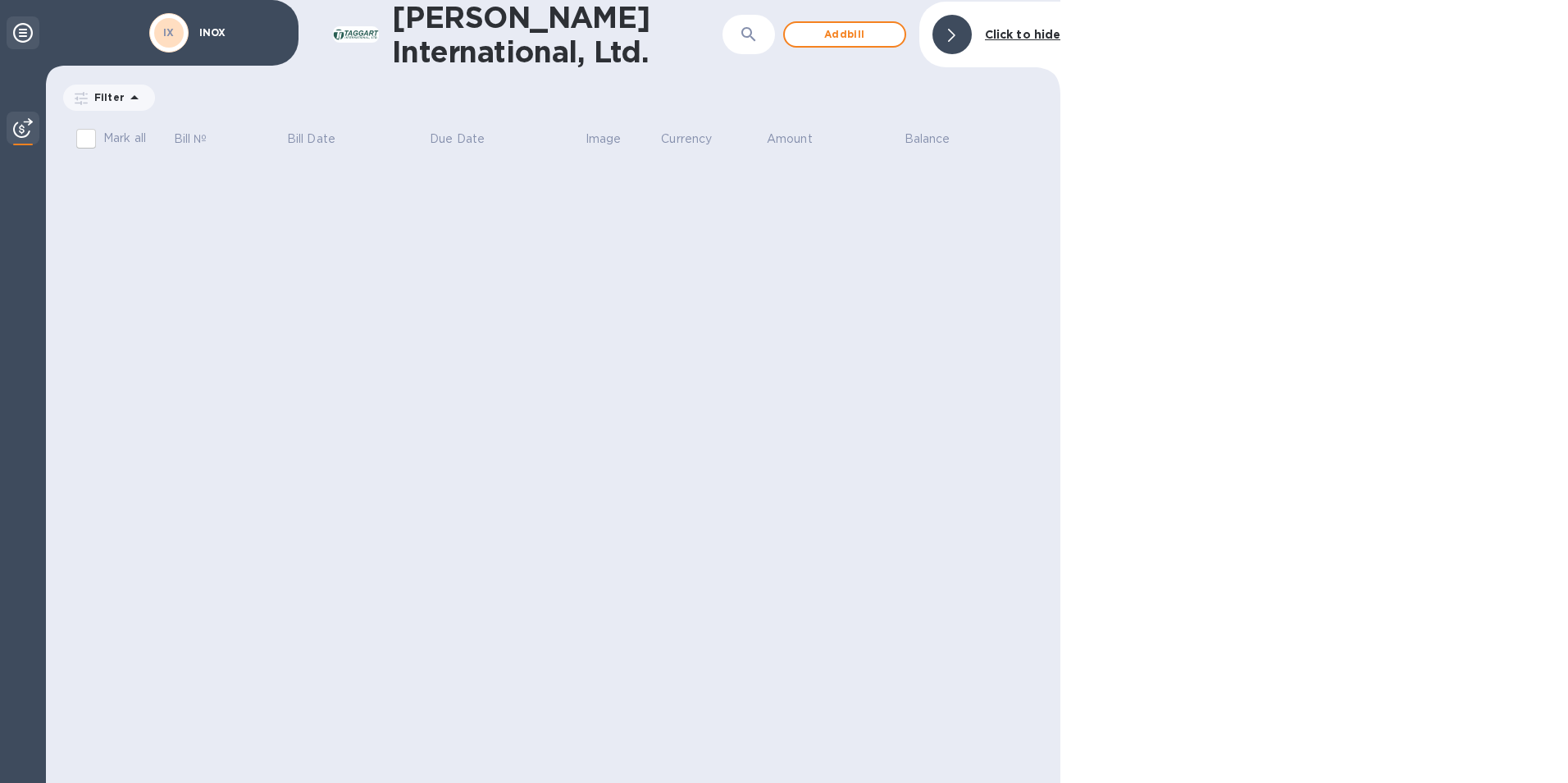
click at [25, 30] on icon at bounding box center [22, 32] width 19 height 19
